Goal: Information Seeking & Learning: Learn about a topic

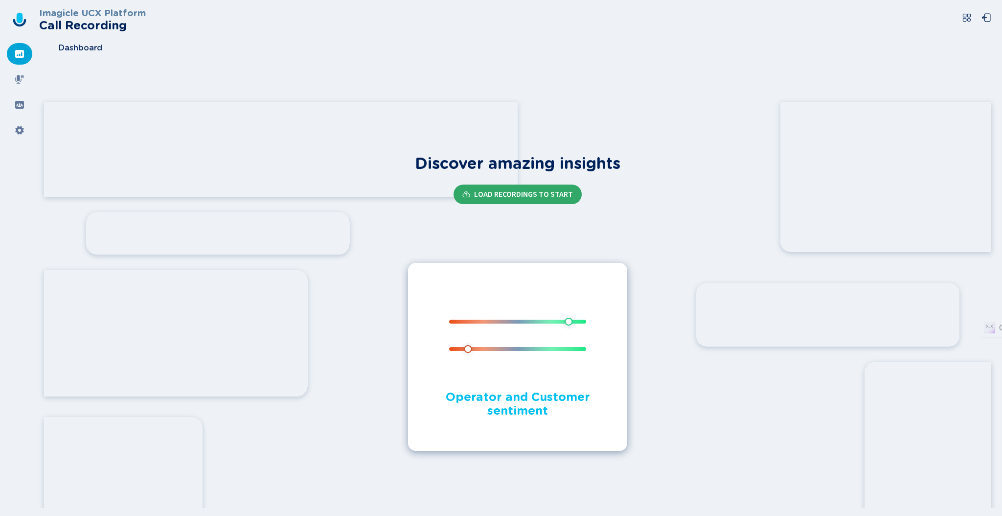
click at [515, 199] on button "Load Recordings to start" at bounding box center [518, 194] width 128 height 20
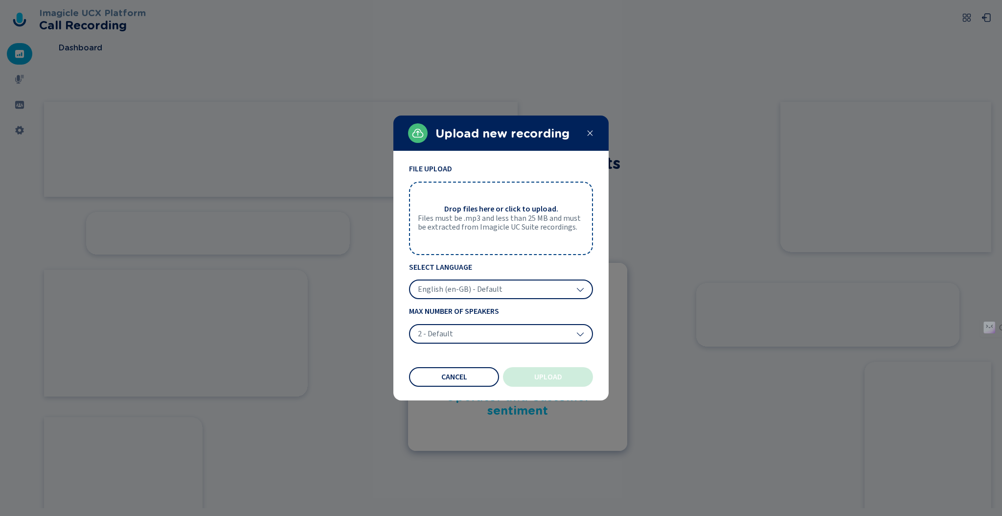
click at [507, 293] on div "English (en-GB) - Default" at bounding box center [501, 289] width 184 height 20
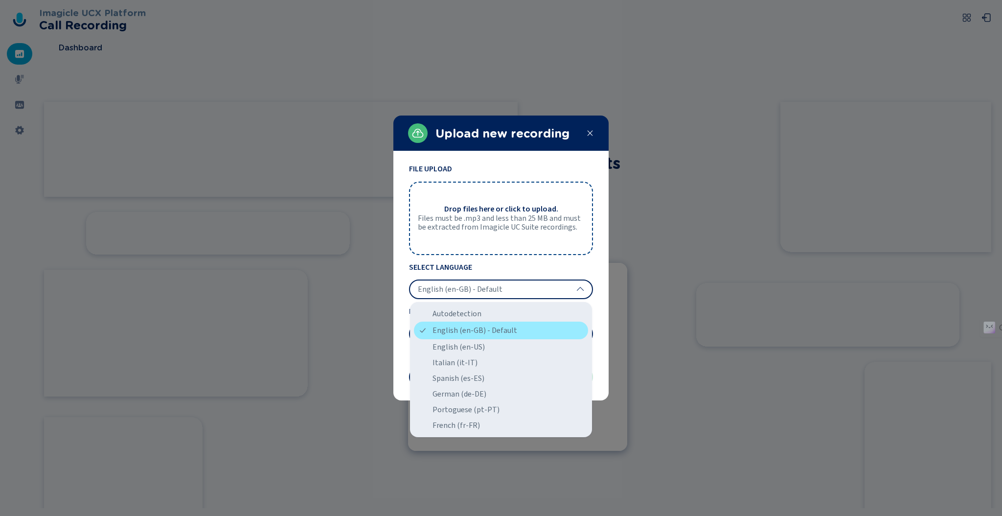
click at [499, 326] on div "English (en-GB) - Default" at bounding box center [501, 330] width 174 height 18
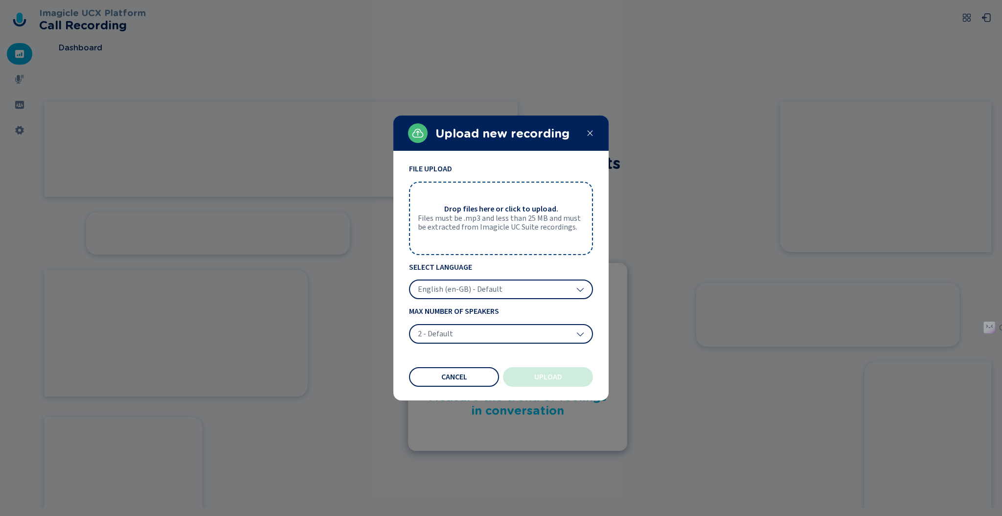
click at [497, 333] on div "2 - Default" at bounding box center [501, 334] width 184 height 20
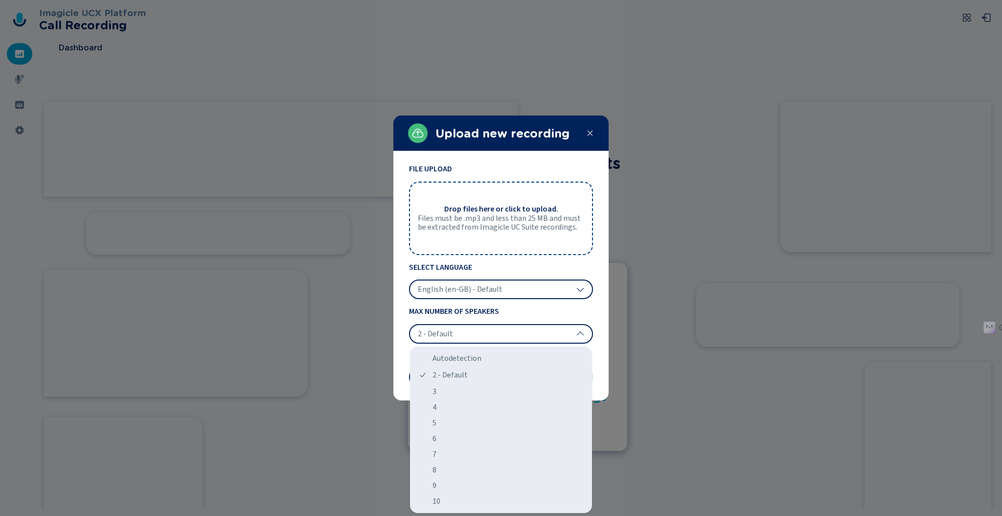
click at [497, 333] on div "2 - Default" at bounding box center [501, 334] width 184 height 20
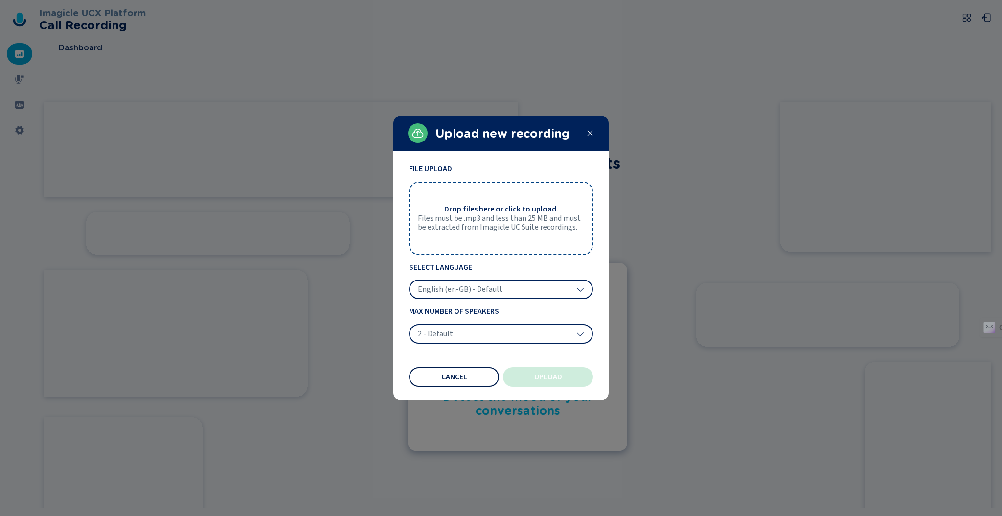
click at [458, 376] on span "Cancel" at bounding box center [454, 377] width 26 height 8
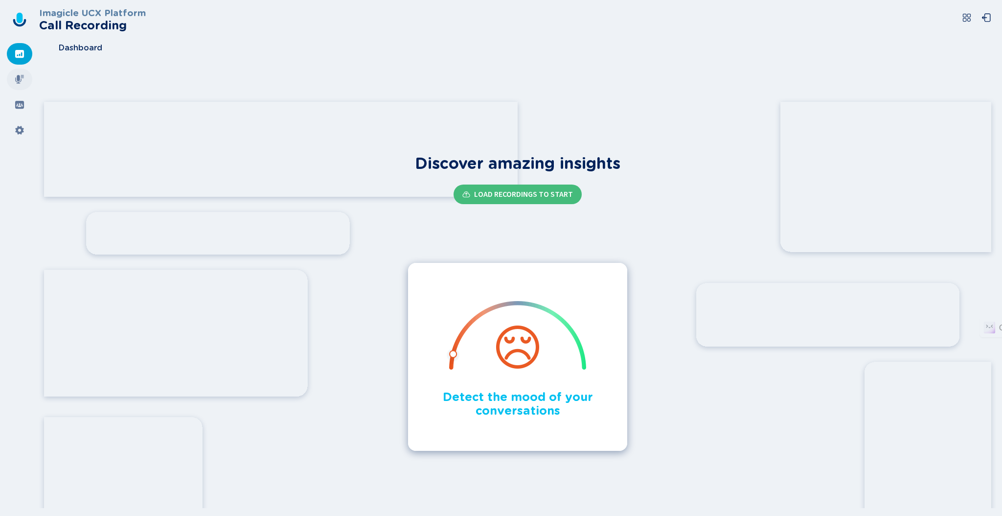
click at [25, 76] on div at bounding box center [19, 80] width 25 height 22
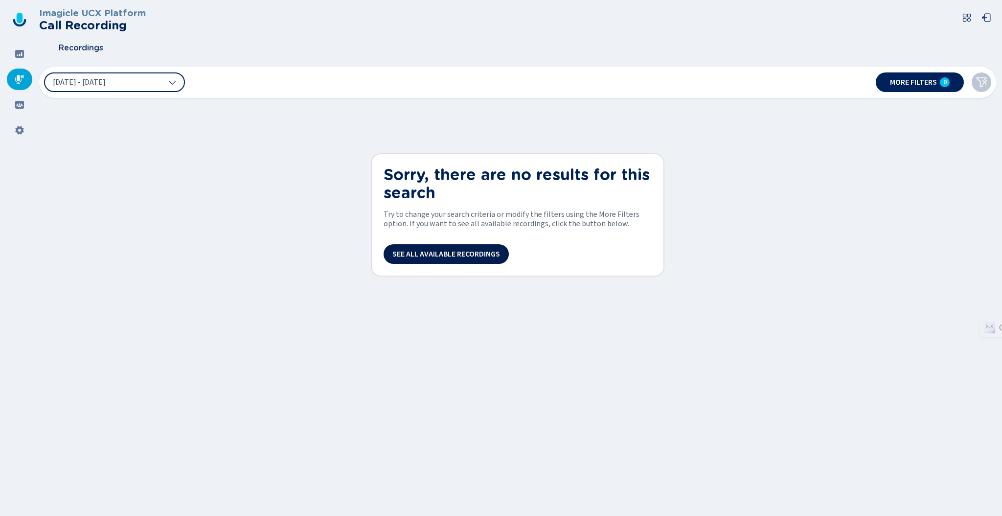
click at [474, 253] on span "See all available recordings" at bounding box center [446, 254] width 108 height 8
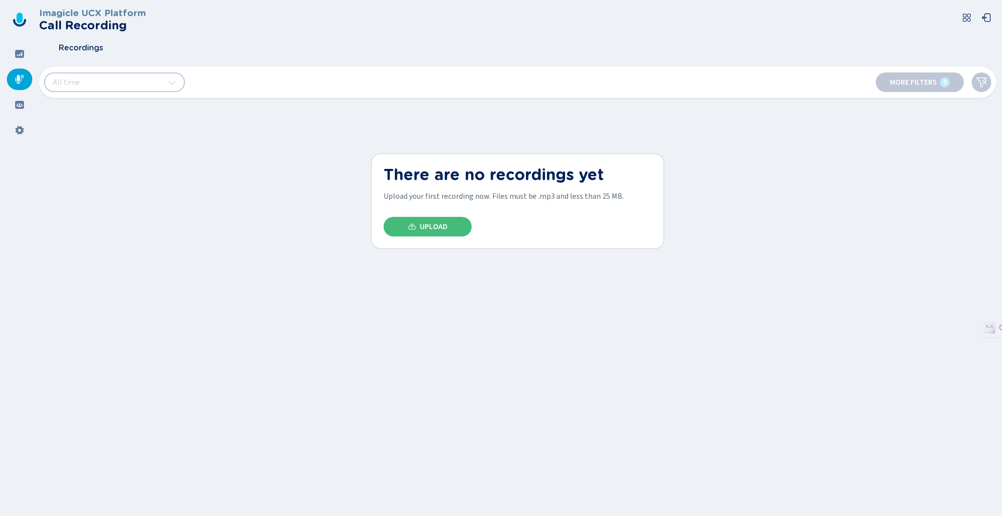
click at [189, 165] on div "Imagicle UCX Platform Call Recording Recordings All time More filters 0 There a…" at bounding box center [517, 255] width 957 height 510
click at [20, 61] on div at bounding box center [19, 54] width 25 height 22
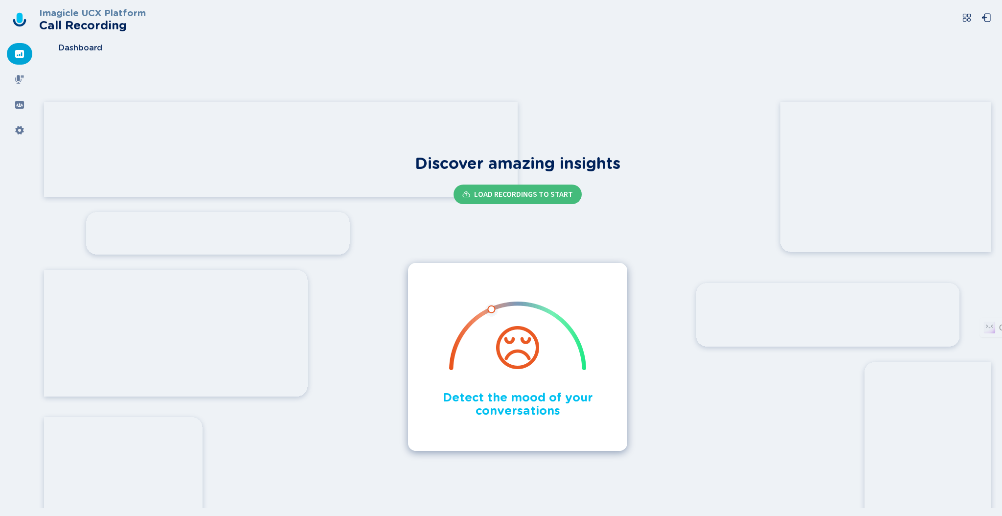
click at [22, 18] on icon at bounding box center [20, 18] width 6 height 10
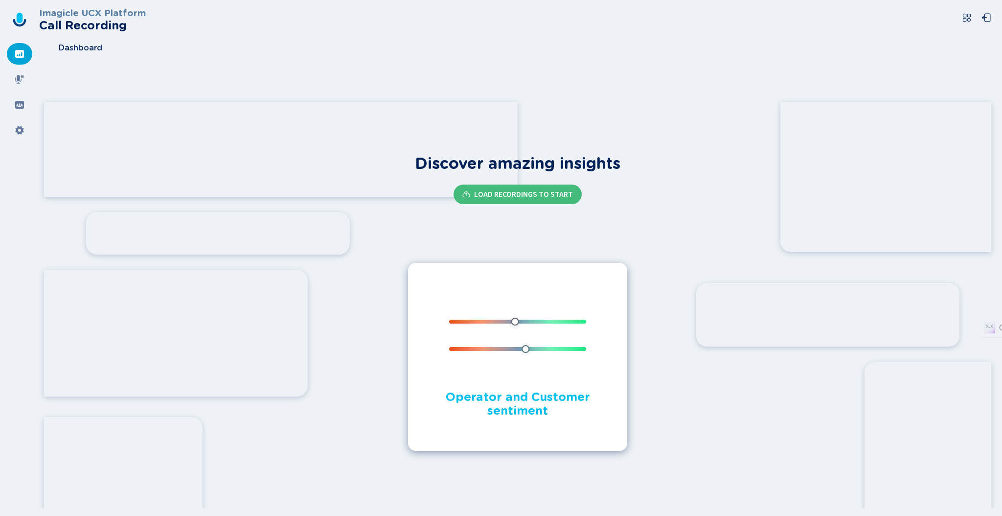
click at [636, 163] on div "Discover amazing insights Load Recordings to start Measure the trend of feeling…" at bounding box center [517, 303] width 957 height 411
click at [22, 77] on icon at bounding box center [20, 79] width 10 height 10
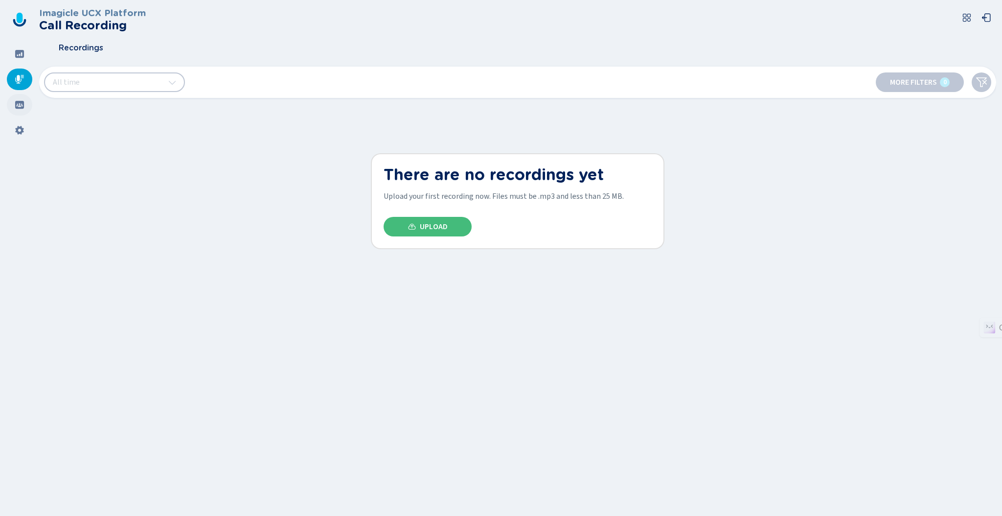
click at [24, 109] on div at bounding box center [19, 105] width 25 height 22
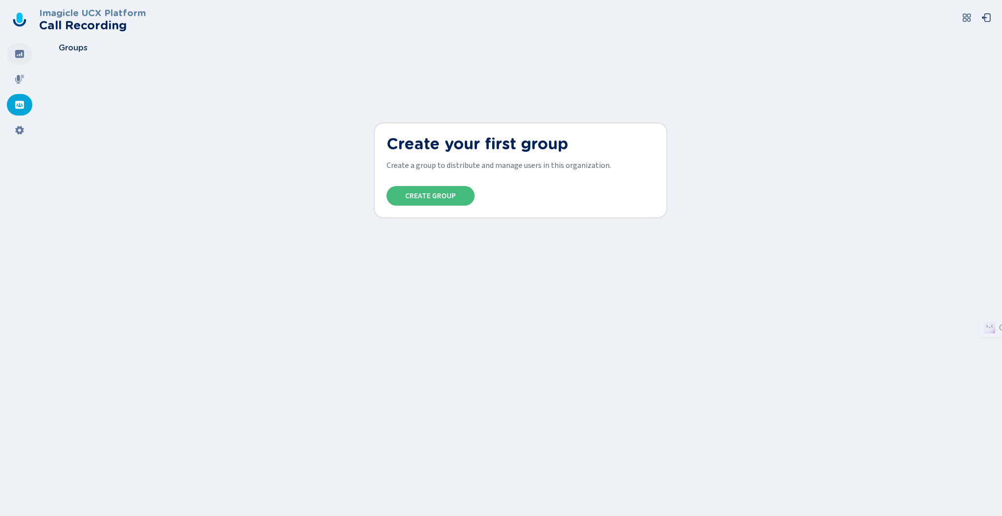
click at [24, 59] on div at bounding box center [19, 54] width 25 height 22
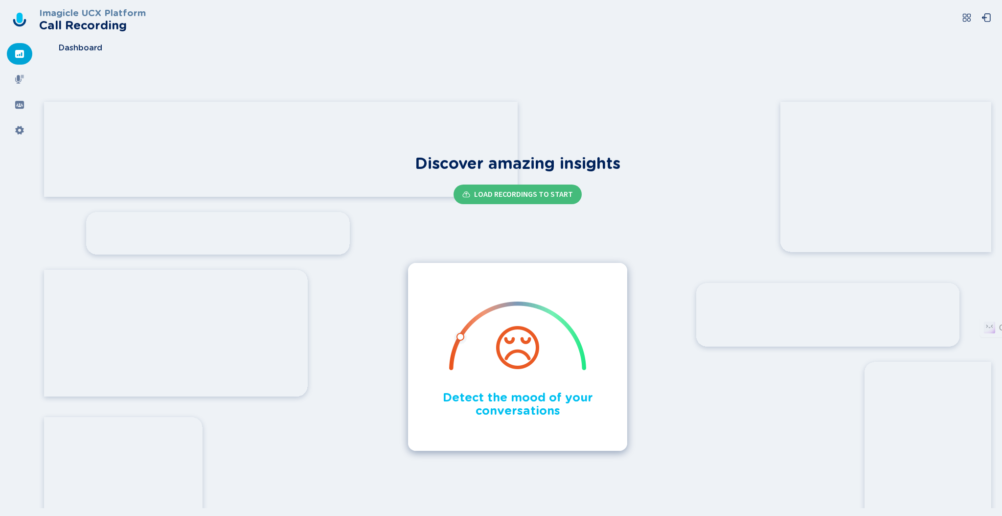
click at [23, 23] on icon at bounding box center [19, 23] width 13 height 8
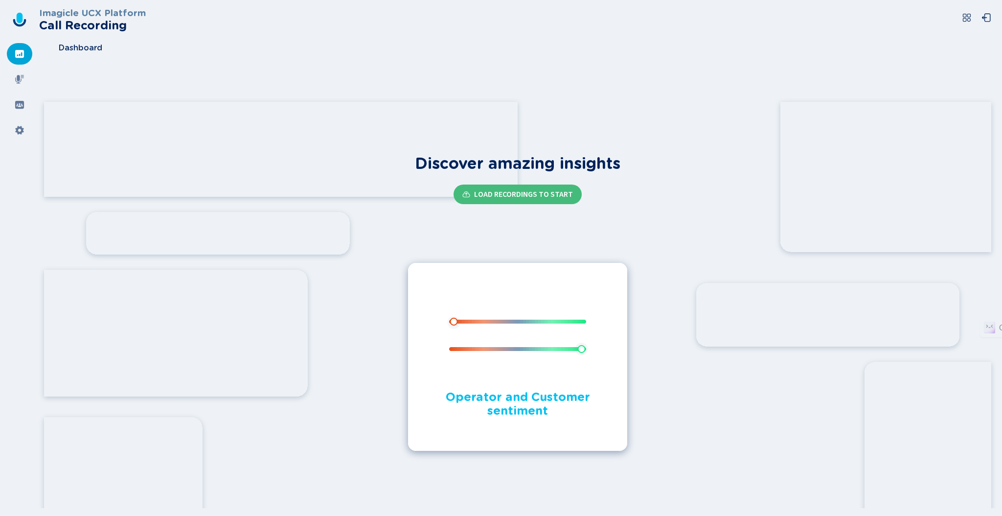
click at [961, 22] on button at bounding box center [967, 18] width 20 height 20
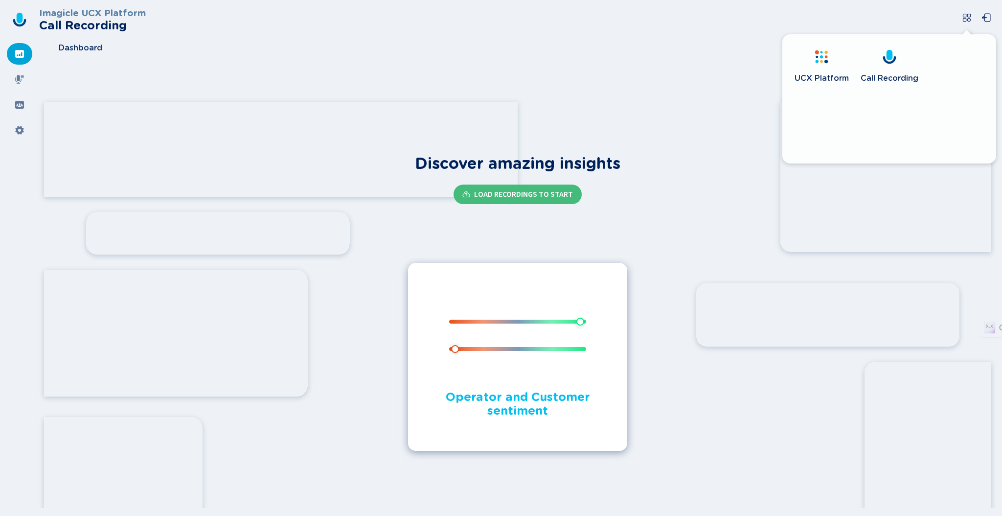
click at [880, 74] on span "Call Recording" at bounding box center [890, 78] width 58 height 10
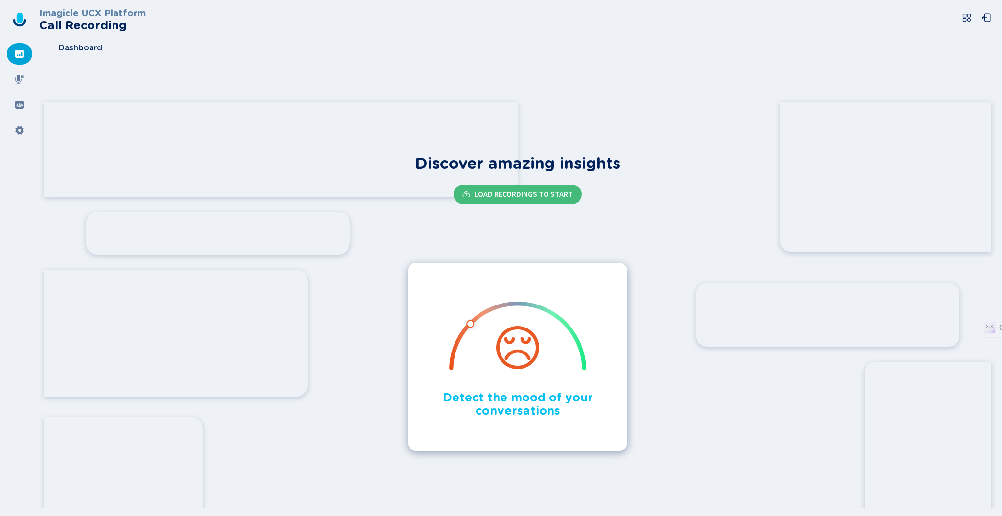
click at [20, 16] on icon at bounding box center [20, 18] width 6 height 10
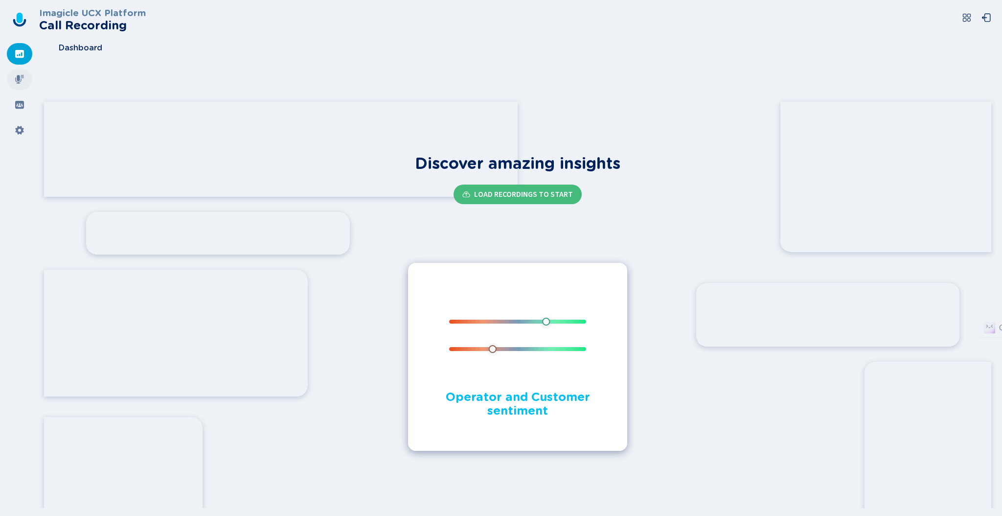
click at [14, 77] on div at bounding box center [19, 80] width 25 height 22
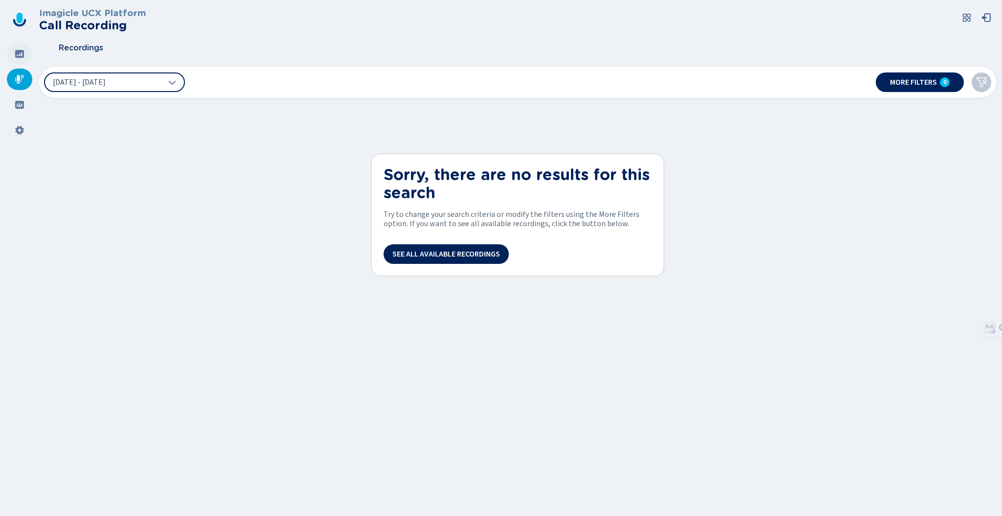
click at [21, 55] on icon at bounding box center [20, 54] width 10 height 10
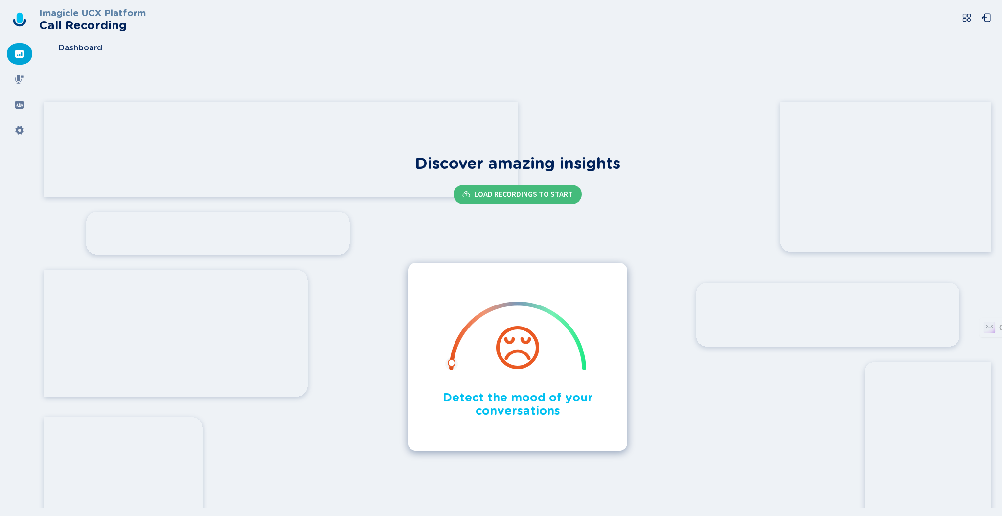
click at [964, 20] on icon at bounding box center [967, 18] width 8 height 8
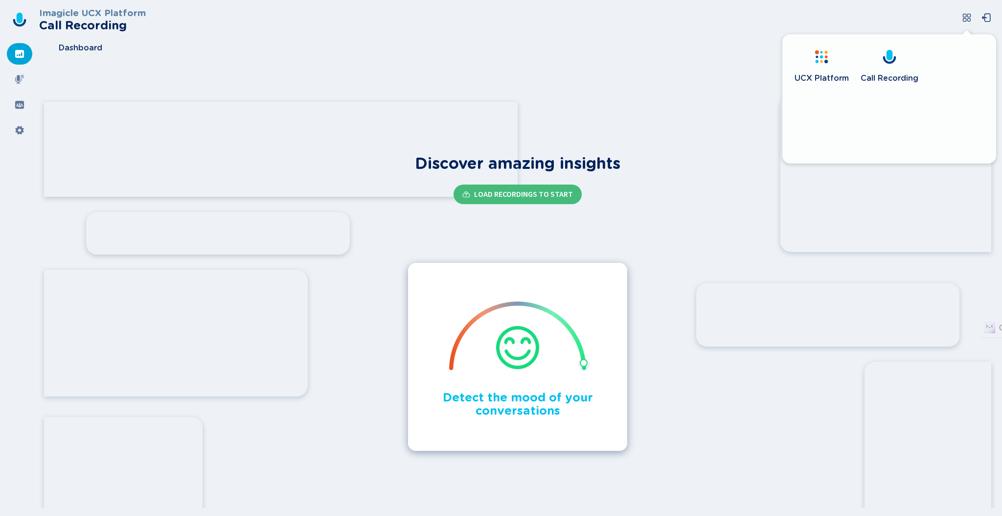
click at [818, 76] on span "UCX Platform" at bounding box center [822, 78] width 54 height 10
click at [24, 47] on div at bounding box center [19, 54] width 25 height 22
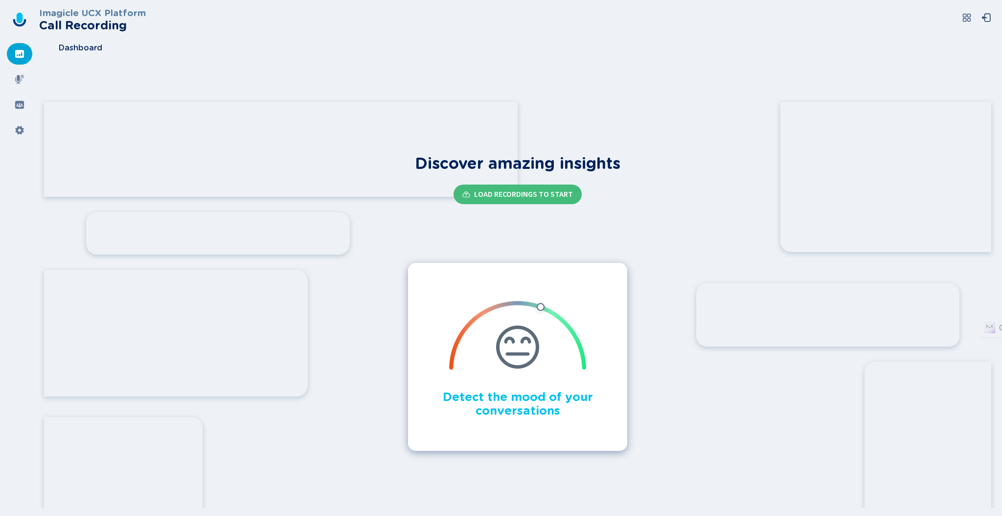
click at [21, 51] on icon at bounding box center [19, 54] width 9 height 8
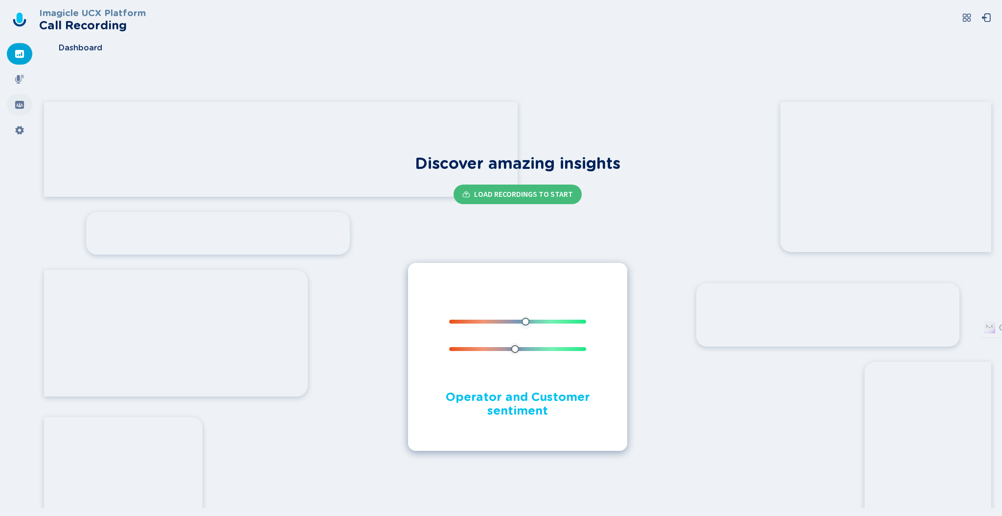
click at [21, 106] on icon at bounding box center [19, 105] width 9 height 8
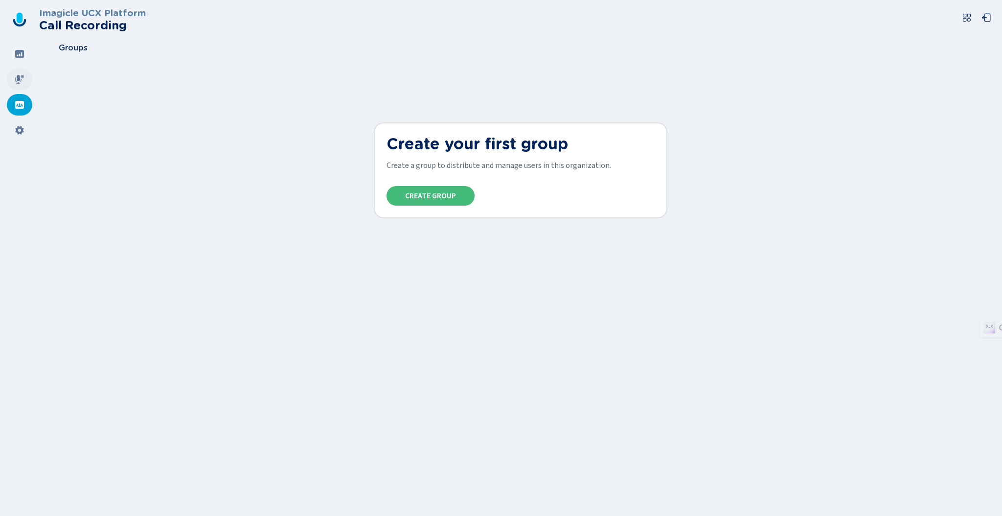
click at [22, 82] on icon at bounding box center [20, 79] width 10 height 10
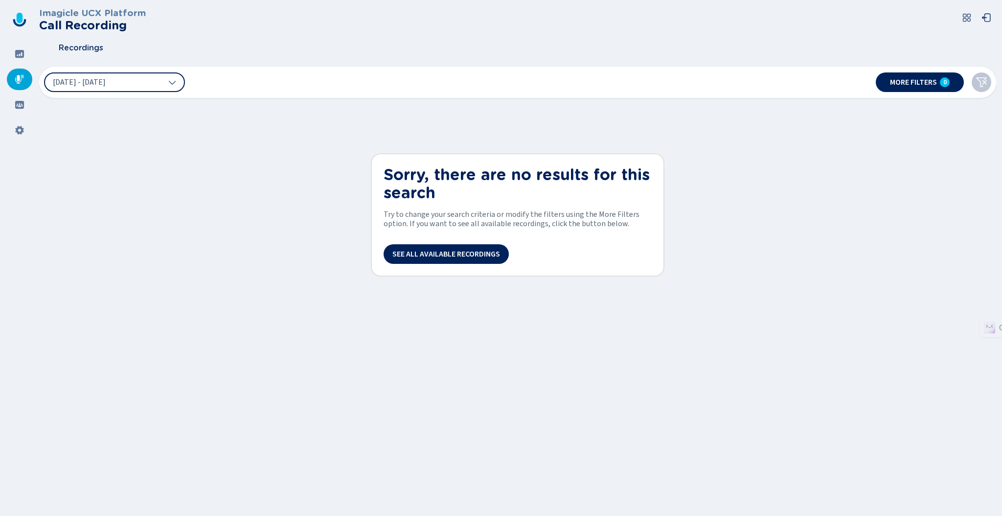
click at [18, 24] on icon at bounding box center [19, 23] width 13 height 8
click at [969, 16] on icon at bounding box center [967, 18] width 10 height 10
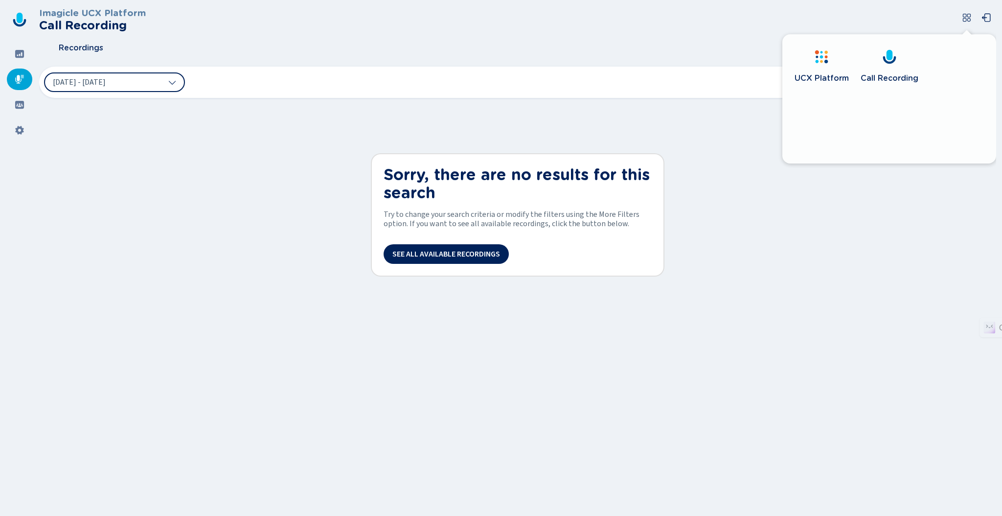
click at [823, 59] on icon at bounding box center [822, 57] width 16 height 16
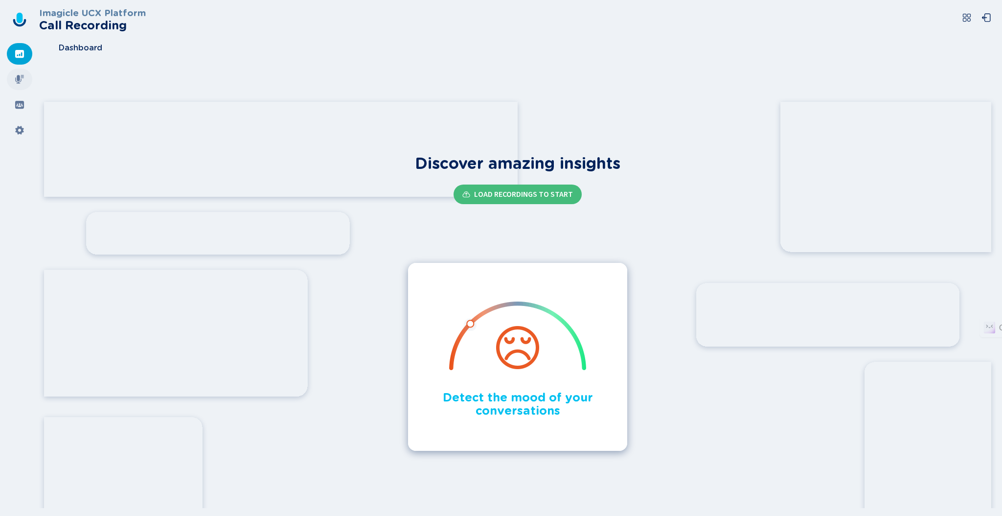
click at [20, 75] on icon at bounding box center [20, 79] width 10 height 10
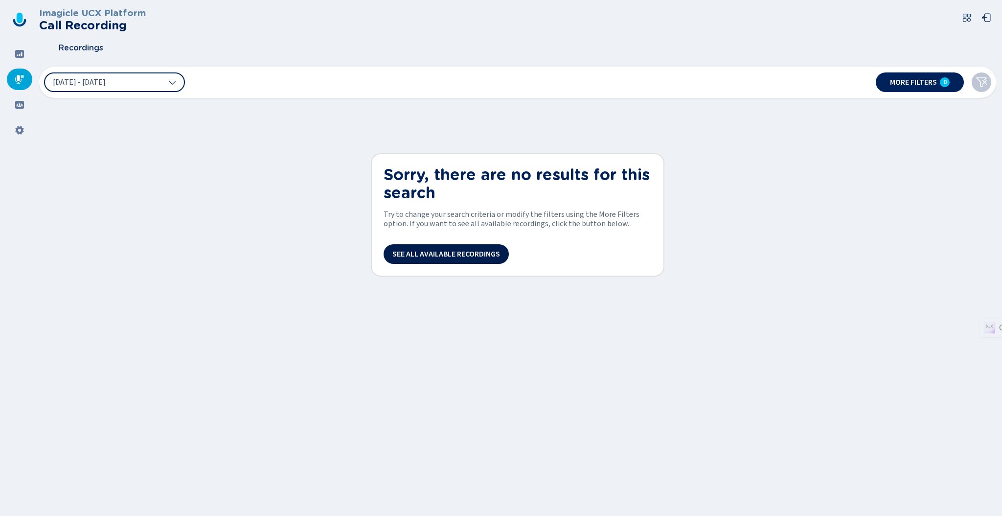
click at [421, 253] on span "See all available recordings" at bounding box center [446, 254] width 108 height 8
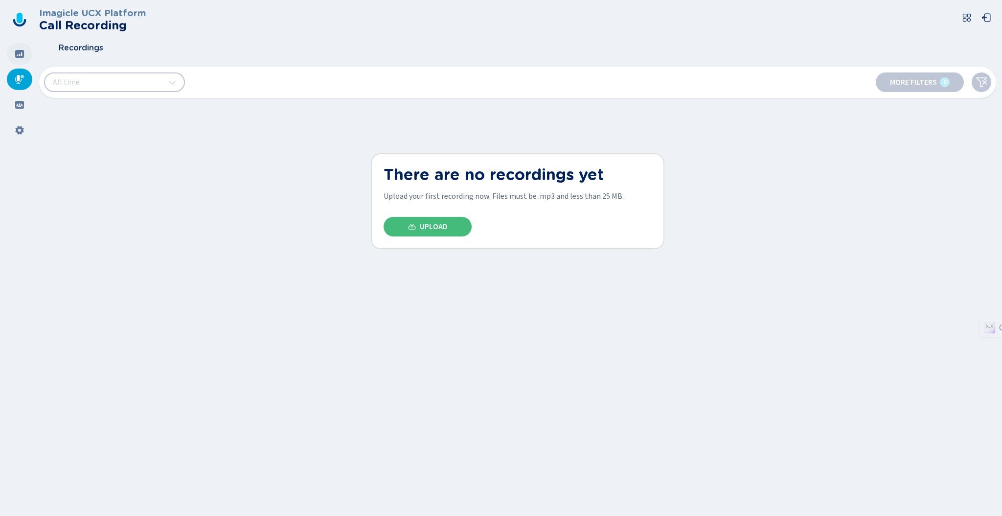
click at [18, 59] on div at bounding box center [19, 54] width 25 height 22
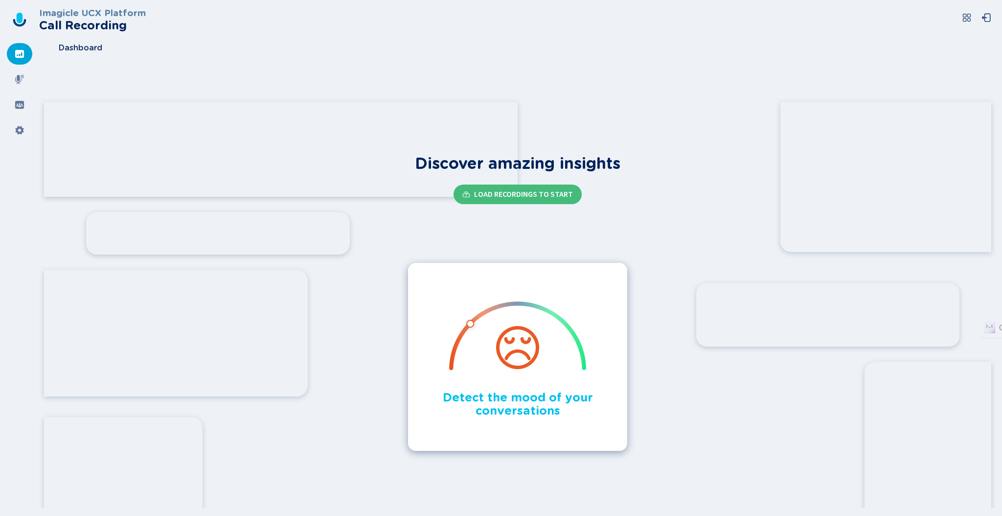
click at [19, 20] on icon at bounding box center [20, 18] width 6 height 10
click at [113, 27] on h2 "Call Recording" at bounding box center [92, 26] width 107 height 14
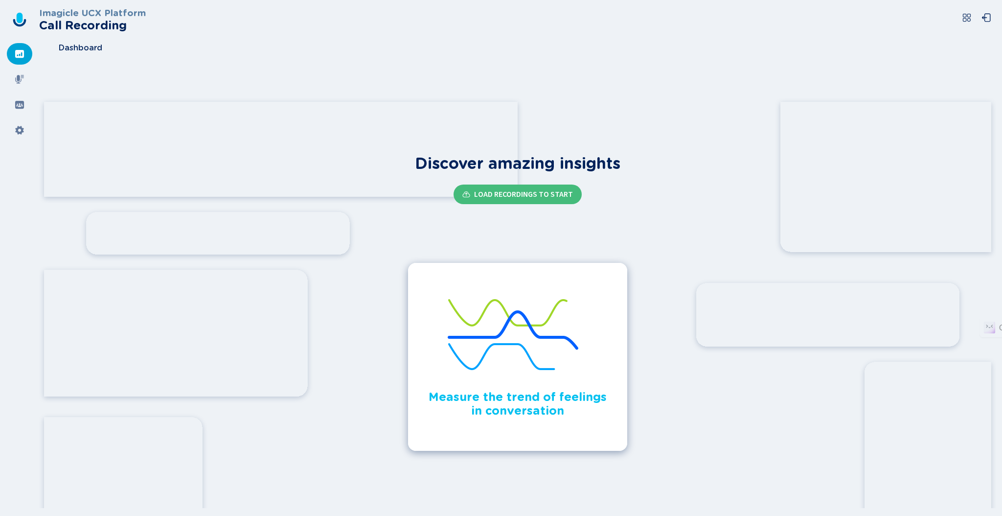
click at [22, 20] on icon at bounding box center [20, 18] width 6 height 10
click at [969, 20] on icon at bounding box center [967, 18] width 10 height 10
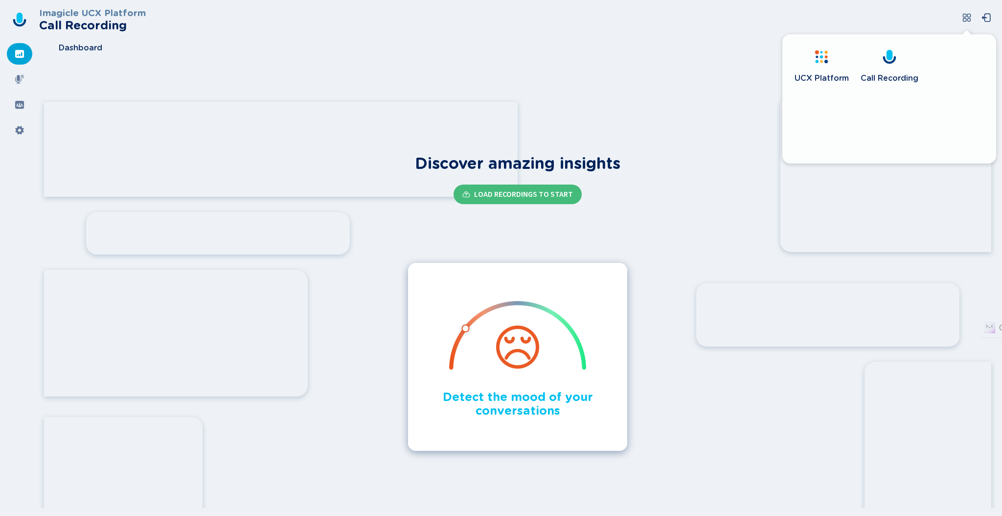
click at [821, 69] on div "UCX Platform" at bounding box center [822, 79] width 54 height 20
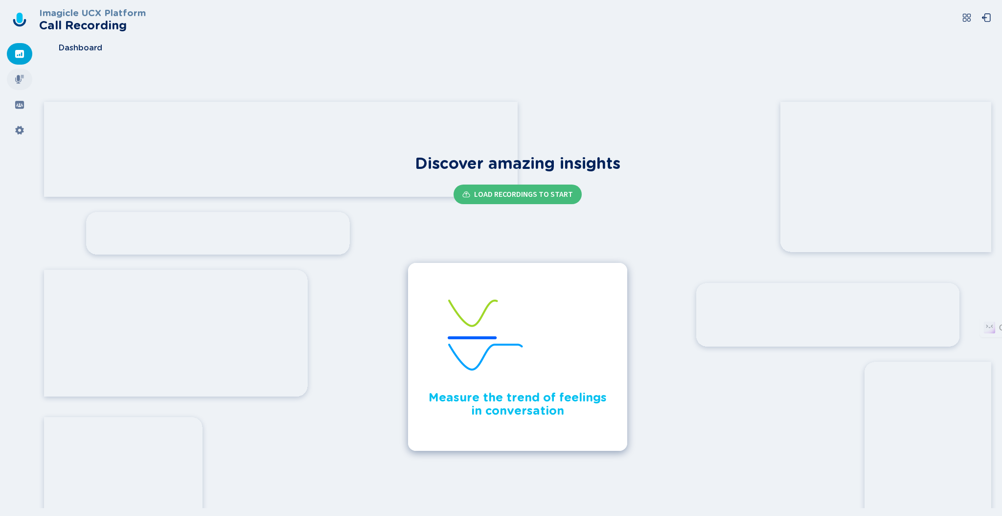
click at [10, 78] on div at bounding box center [19, 80] width 25 height 22
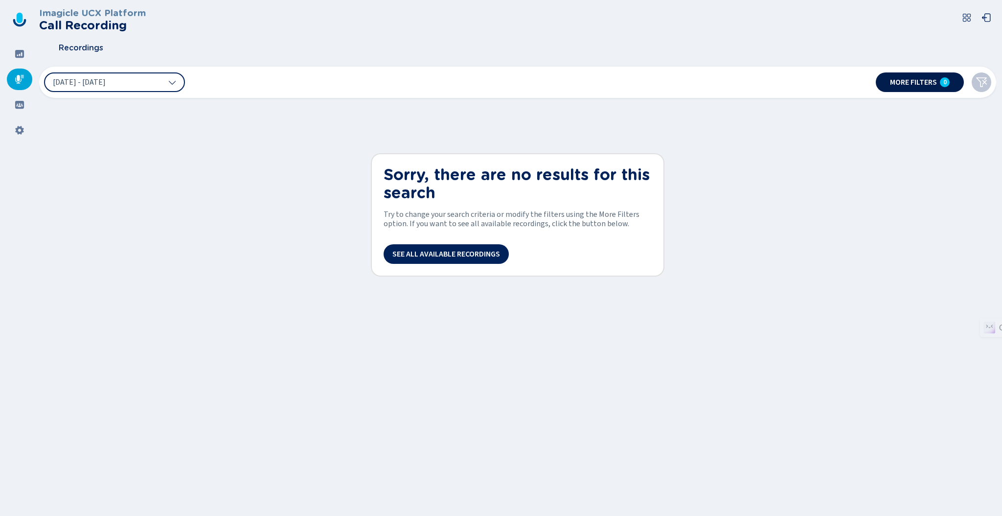
click at [910, 81] on span "More filters" at bounding box center [913, 82] width 47 height 8
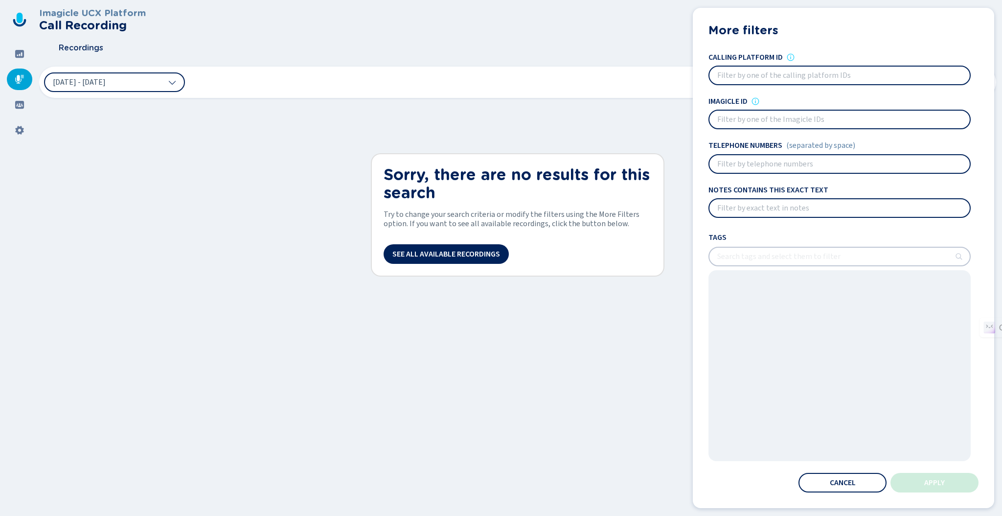
click at [763, 70] on input at bounding box center [840, 76] width 260 height 18
click at [766, 117] on input at bounding box center [840, 120] width 260 height 18
click at [753, 156] on input at bounding box center [840, 164] width 260 height 18
click at [145, 87] on button "[DATE] - [DATE]" at bounding box center [114, 82] width 141 height 20
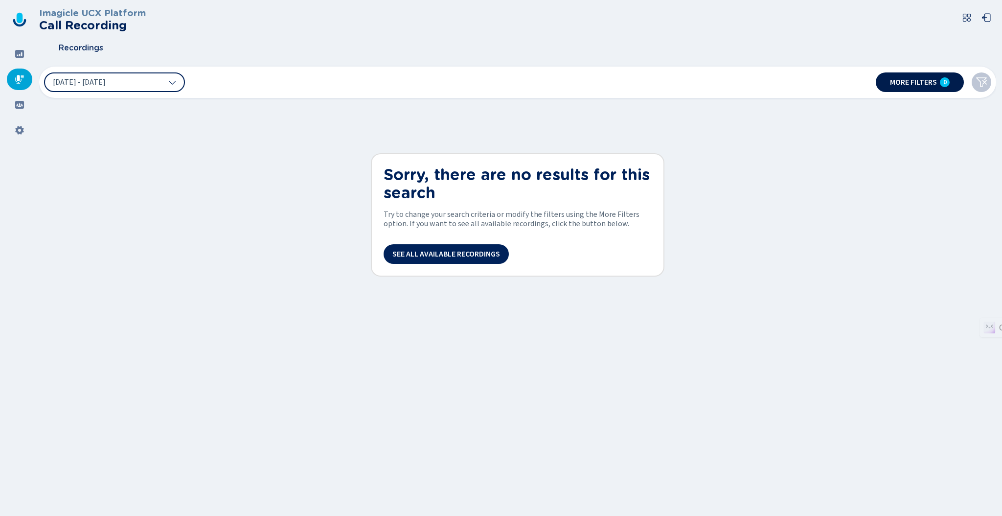
click at [942, 79] on div "0" at bounding box center [945, 82] width 10 height 10
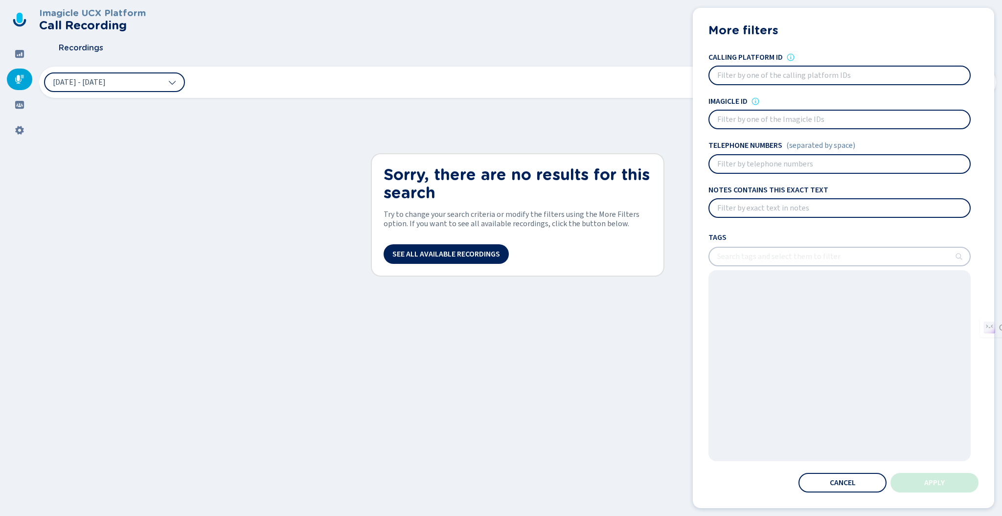
click at [750, 165] on input at bounding box center [840, 164] width 260 height 18
click at [749, 122] on input at bounding box center [840, 120] width 260 height 18
drag, startPoint x: 840, startPoint y: 475, endPoint x: 825, endPoint y: 469, distance: 16.4
click at [835, 478] on button "Cancel" at bounding box center [843, 483] width 88 height 20
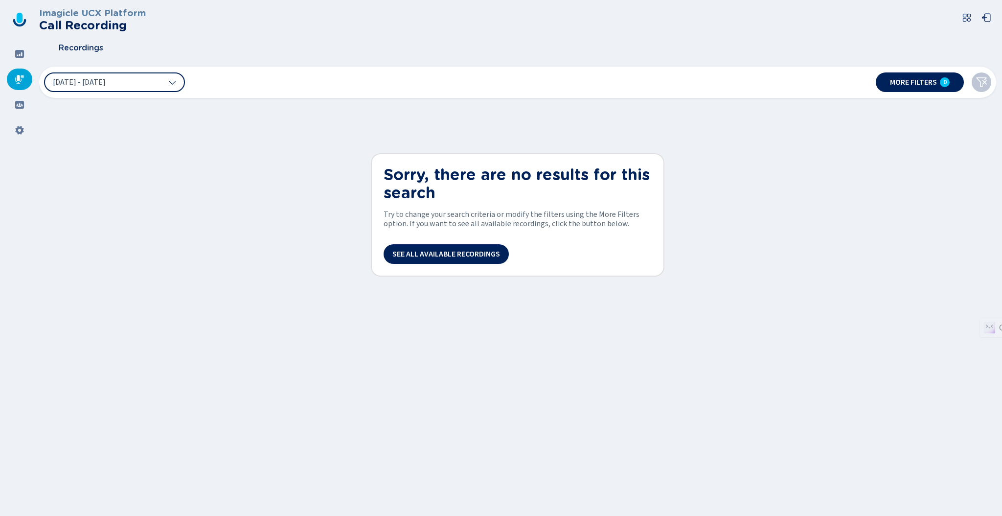
click at [19, 77] on icon at bounding box center [19, 79] width 9 height 9
click at [101, 78] on span "[DATE] - [DATE]" at bounding box center [79, 82] width 53 height 8
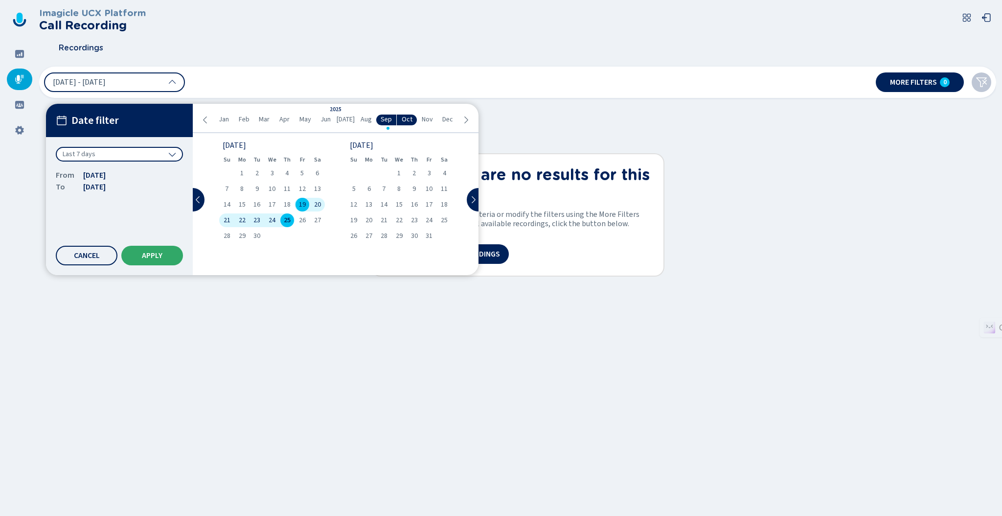
click at [145, 252] on span "Apply" at bounding box center [152, 256] width 21 height 8
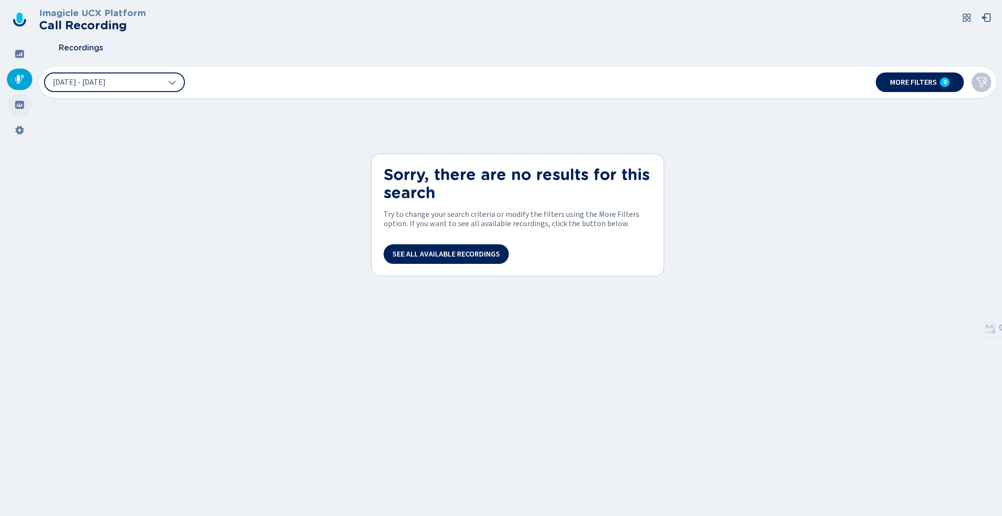
click at [18, 107] on icon at bounding box center [19, 105] width 9 height 8
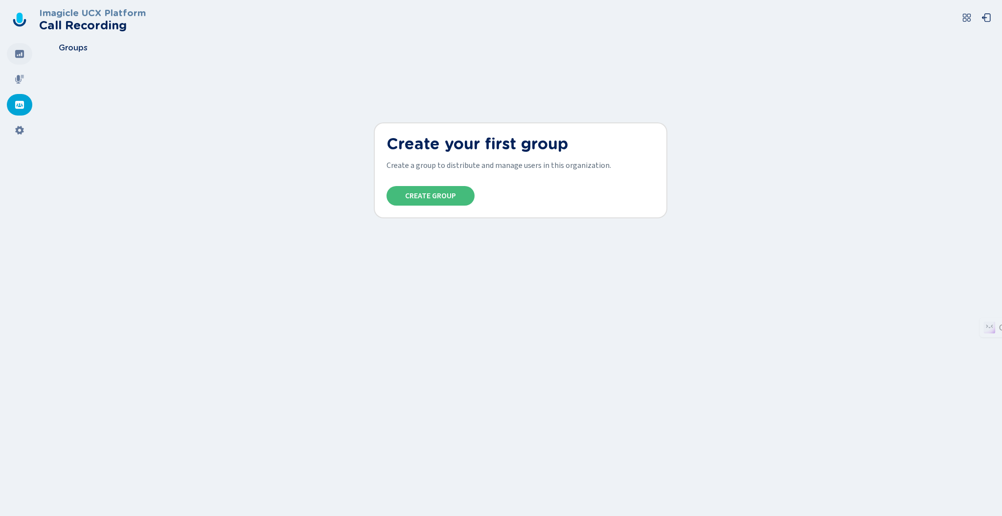
click at [14, 62] on div at bounding box center [19, 54] width 25 height 22
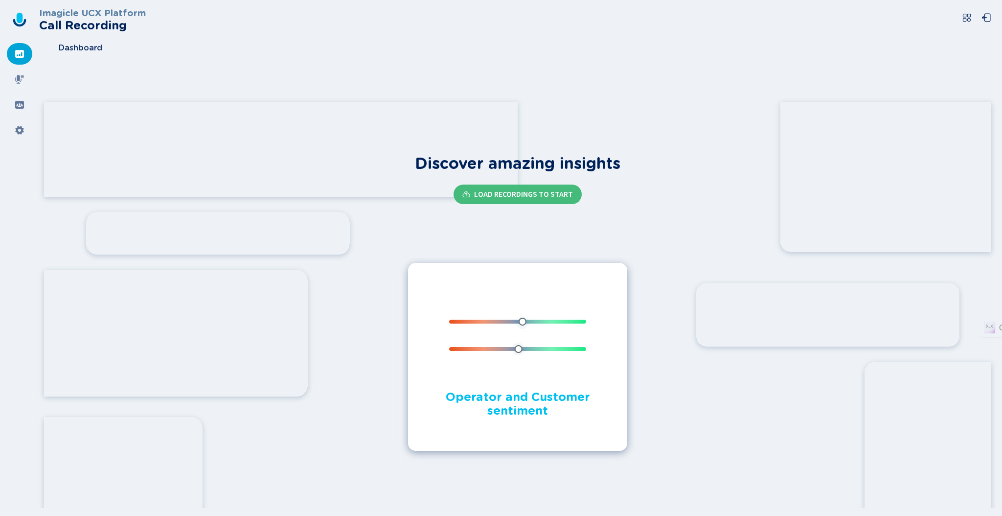
click at [515, 368] on img at bounding box center [517, 336] width 157 height 78
click at [22, 83] on icon at bounding box center [20, 79] width 10 height 10
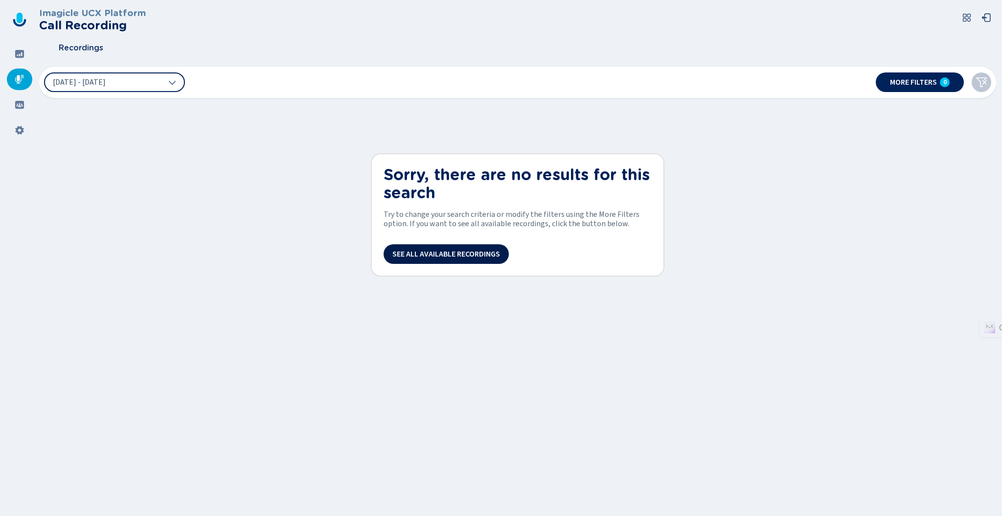
click at [426, 253] on span "See all available recordings" at bounding box center [446, 254] width 108 height 8
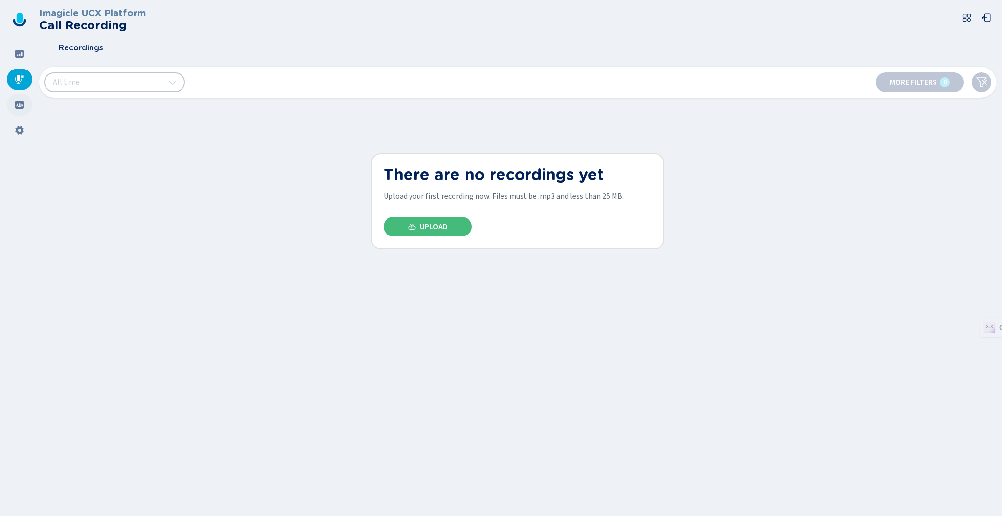
click at [19, 106] on icon at bounding box center [20, 105] width 10 height 10
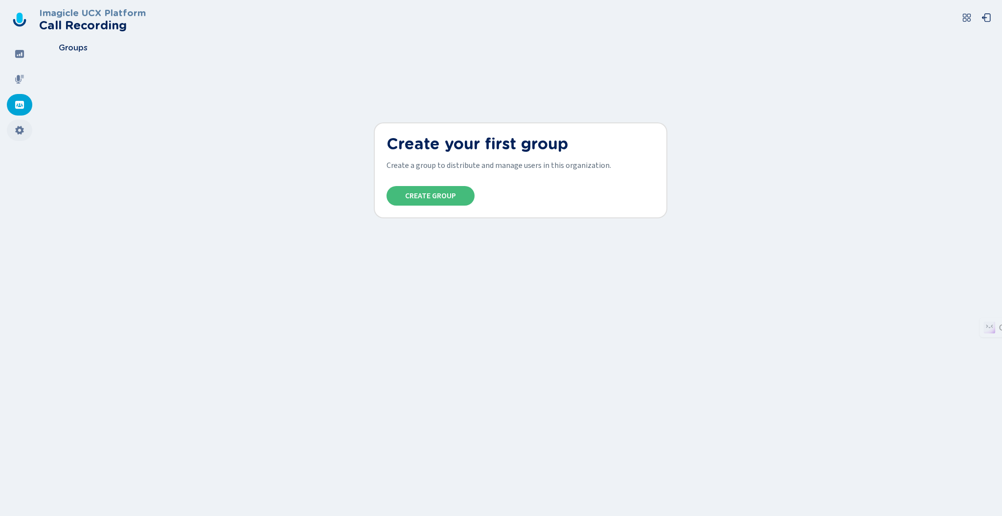
click at [19, 135] on div at bounding box center [19, 130] width 25 height 22
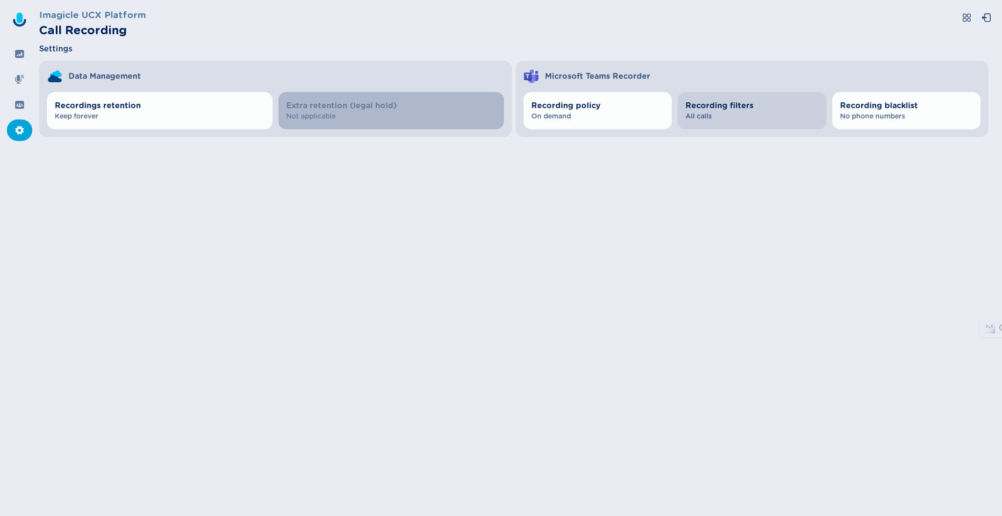
click at [714, 112] on span "All calls" at bounding box center [752, 117] width 133 height 10
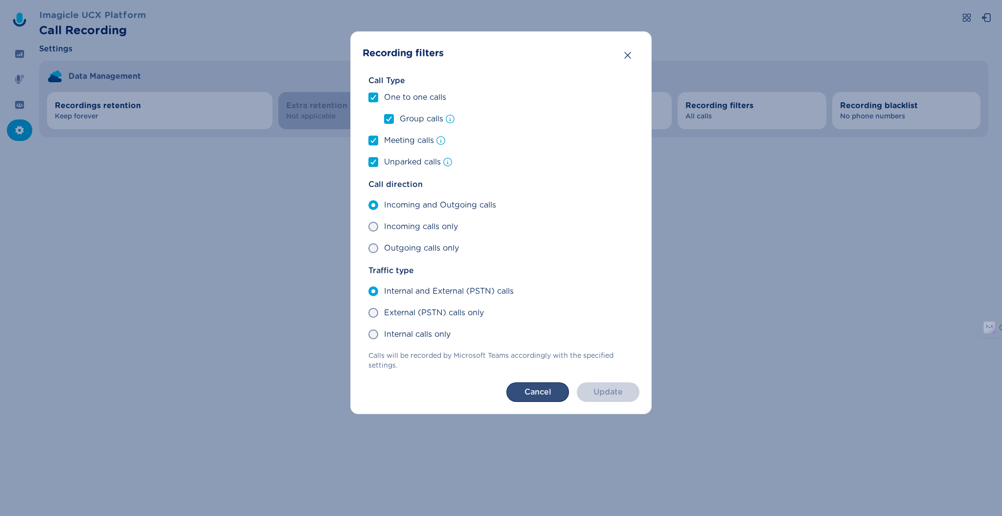
click at [529, 393] on button "Cancel" at bounding box center [537, 392] width 63 height 20
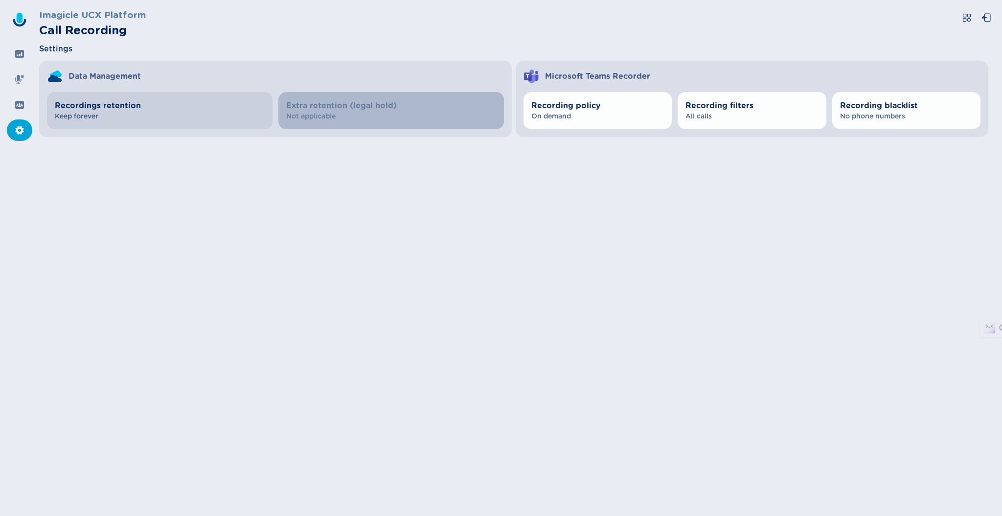
click at [118, 122] on button "Recordings retention Keep forever" at bounding box center [160, 110] width 226 height 37
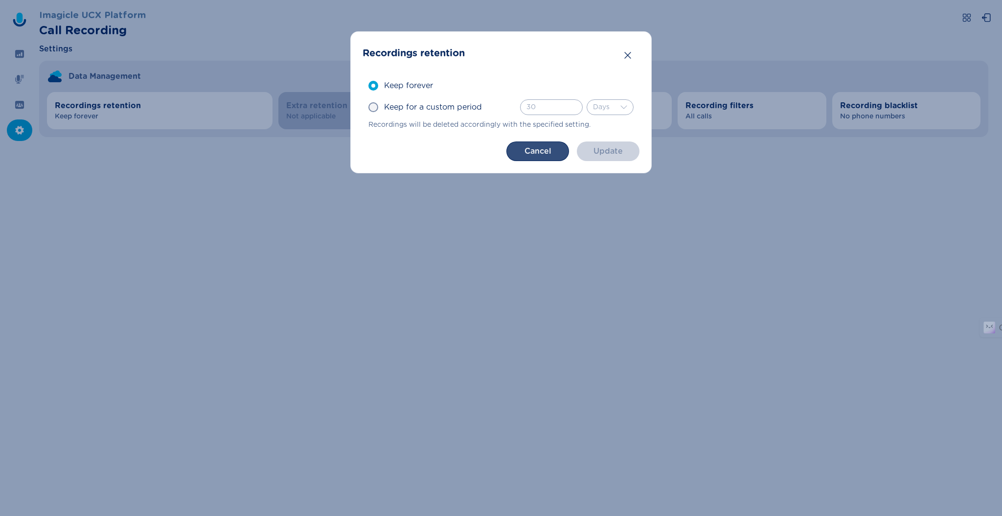
click at [507, 148] on button "Cancel" at bounding box center [537, 151] width 63 height 20
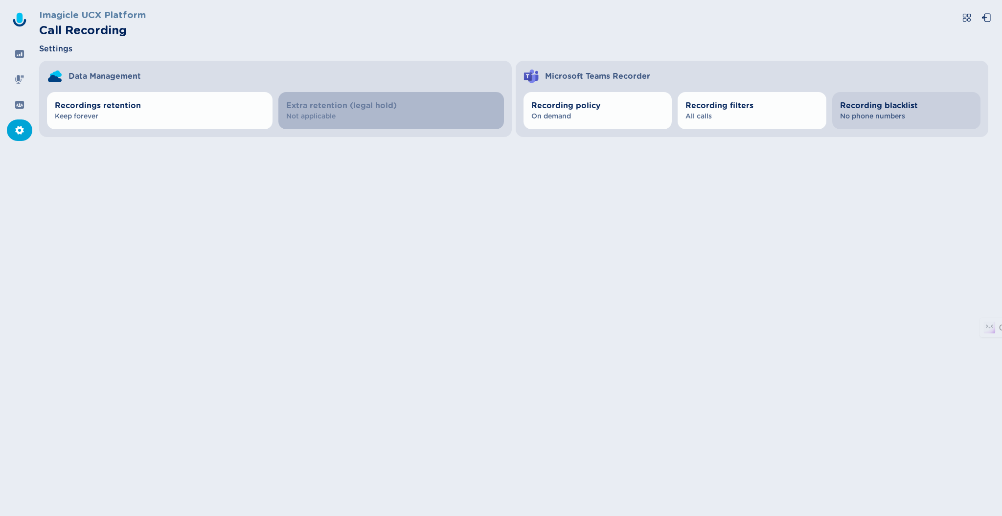
click at [884, 116] on span "No phone numbers" at bounding box center [906, 117] width 133 height 10
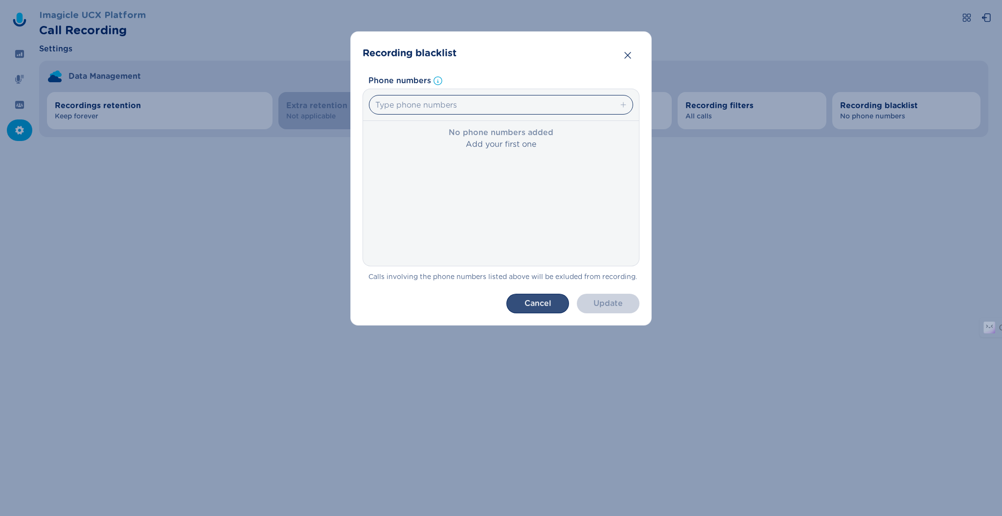
click at [535, 303] on button "Cancel" at bounding box center [537, 304] width 63 height 20
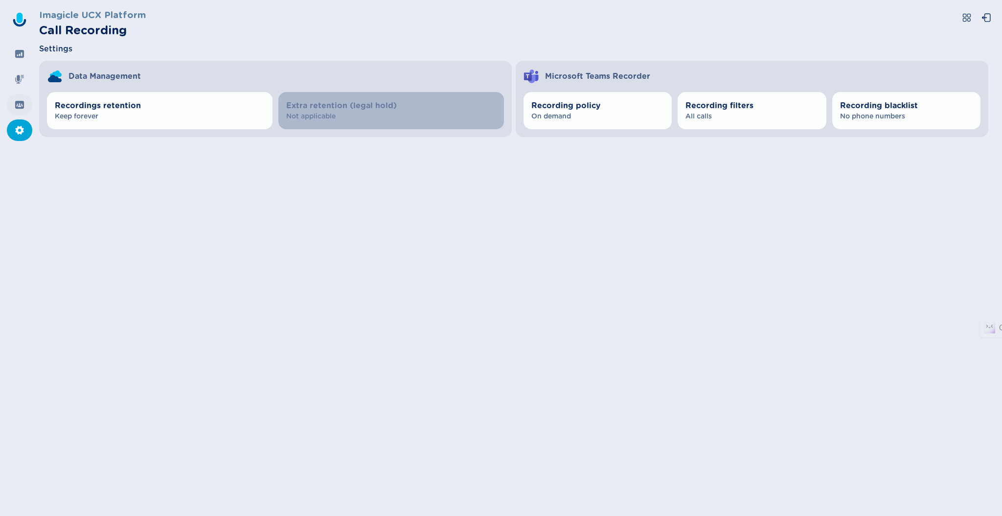
click at [20, 110] on div at bounding box center [19, 105] width 25 height 22
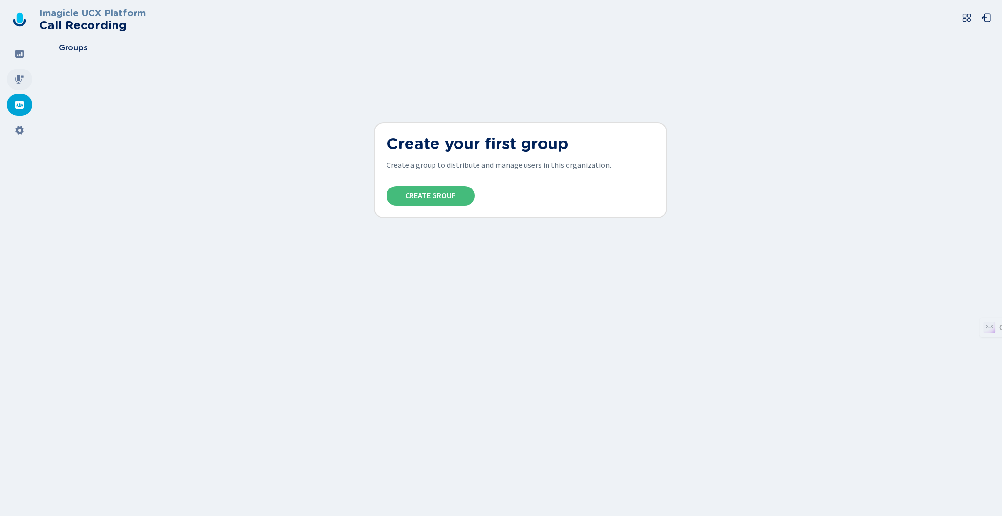
click at [23, 76] on icon at bounding box center [20, 79] width 10 height 10
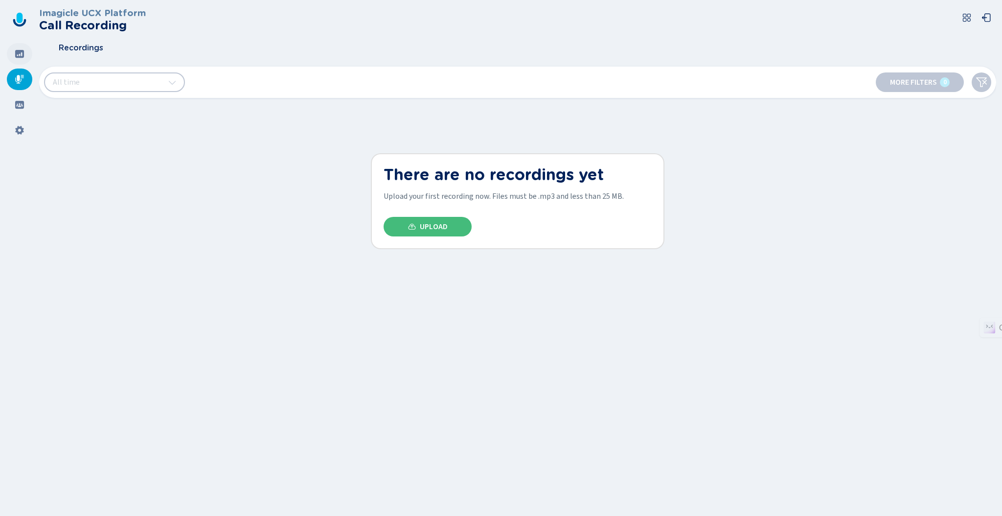
click at [23, 59] on div at bounding box center [19, 54] width 25 height 22
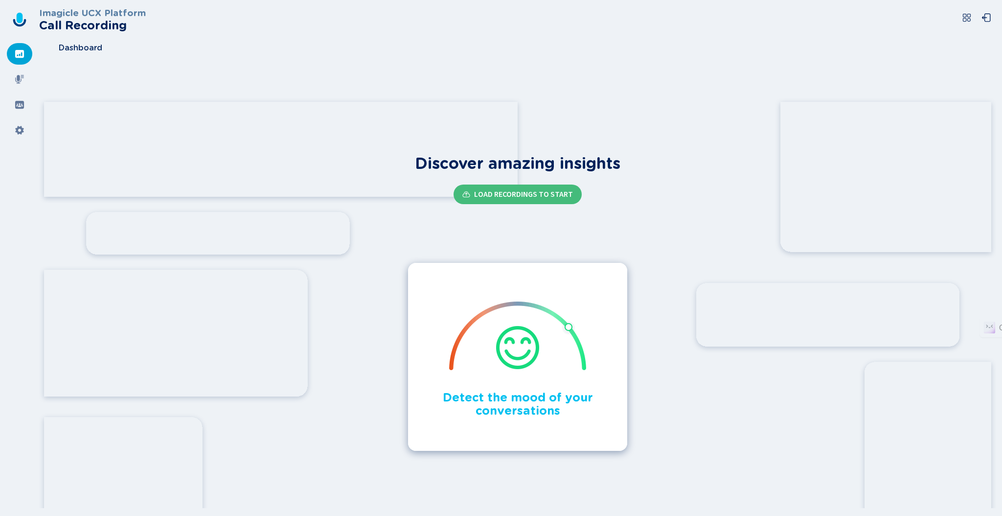
click at [964, 17] on icon at bounding box center [967, 18] width 8 height 8
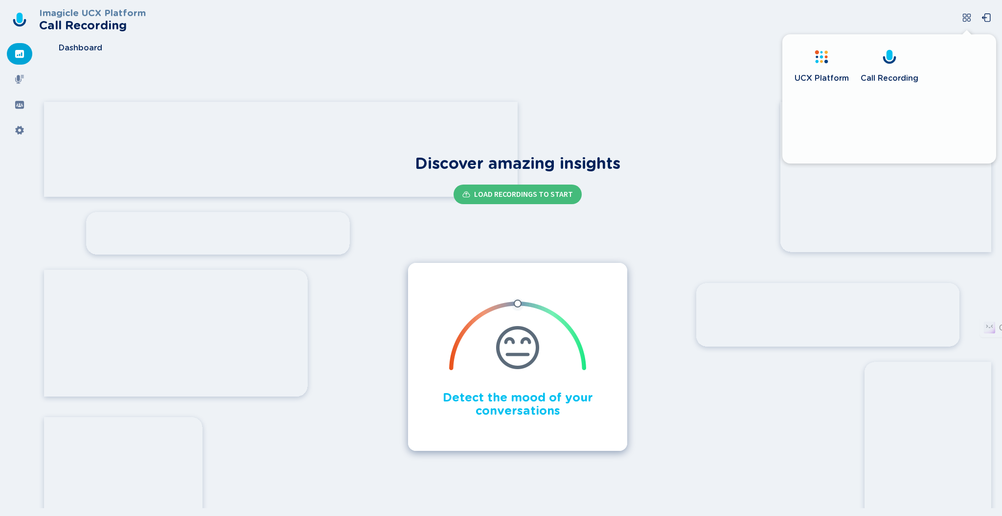
click at [820, 76] on span "UCX Platform" at bounding box center [822, 78] width 54 height 10
